Goal: Task Accomplishment & Management: Use online tool/utility

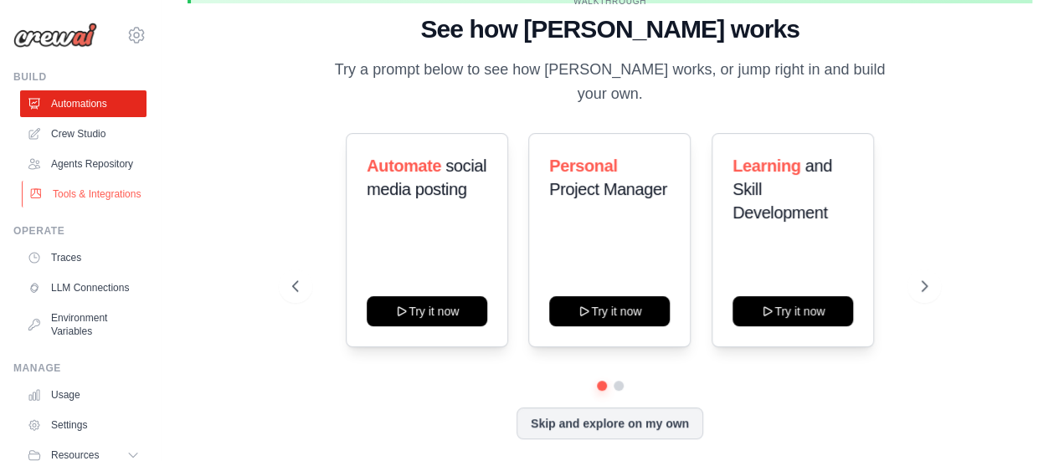
click at [77, 207] on link "Tools & Integrations" at bounding box center [85, 194] width 126 height 27
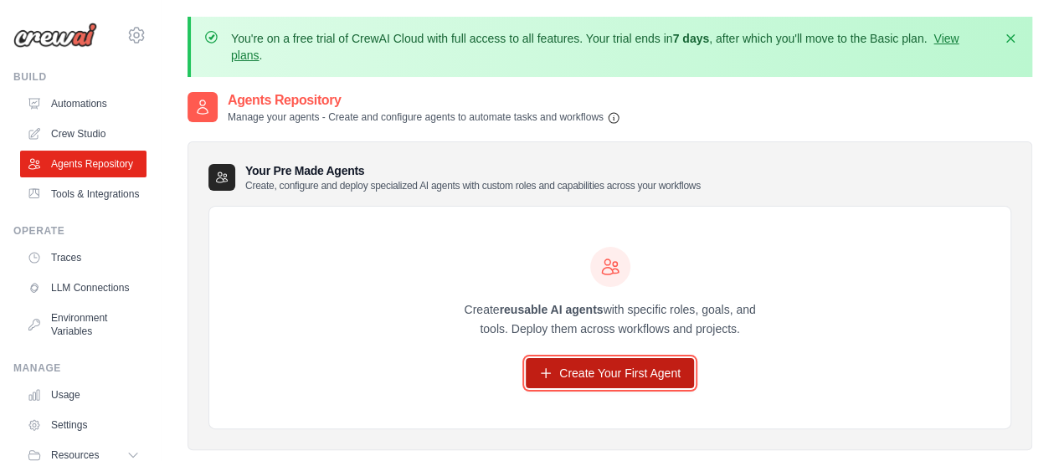
click at [648, 366] on link "Create Your First Agent" at bounding box center [610, 373] width 168 height 30
